Goal: Information Seeking & Learning: Learn about a topic

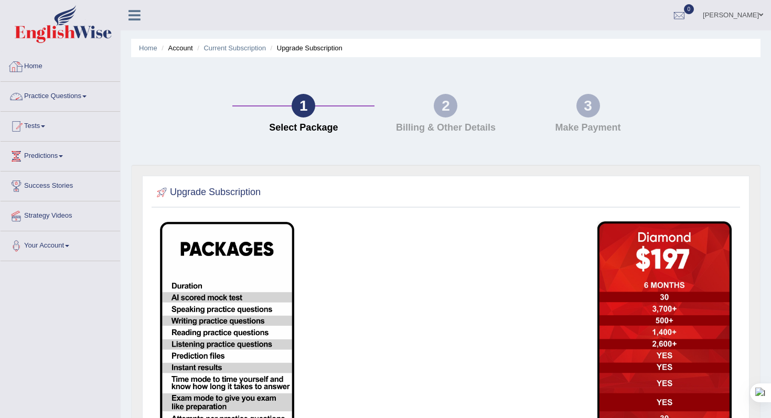
click at [81, 100] on link "Practice Questions" at bounding box center [61, 95] width 120 height 26
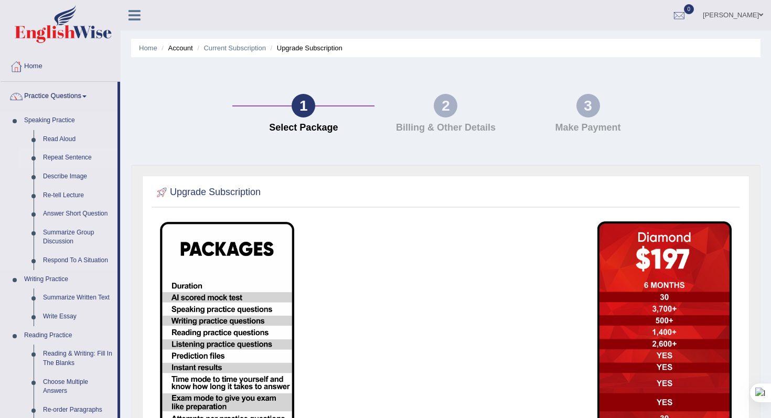
click at [70, 150] on link "Repeat Sentence" at bounding box center [77, 158] width 79 height 19
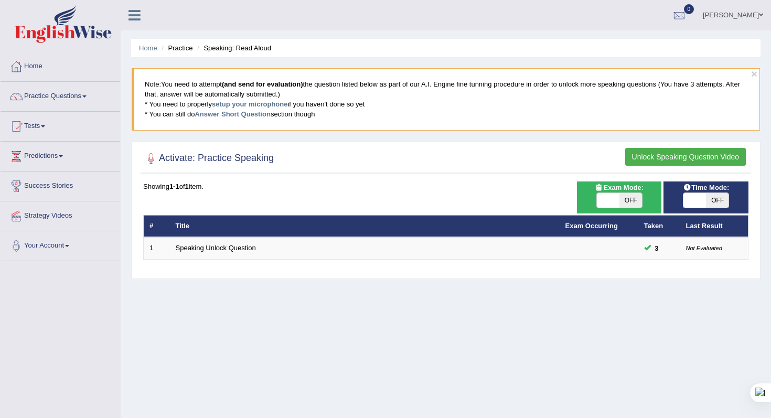
click at [584, 7] on ul "Daksh Toggle navigation Username: Daksh_599 Access Type: Online Subscription: D…" at bounding box center [543, 15] width 455 height 30
drag, startPoint x: 584, startPoint y: 7, endPoint x: 584, endPoint y: 43, distance: 35.7
click at [584, 9] on ul "Daksh Toggle navigation Username: Daksh_599 Access Type: Online Subscription: D…" at bounding box center [543, 15] width 455 height 30
